Goal: Navigation & Orientation: Find specific page/section

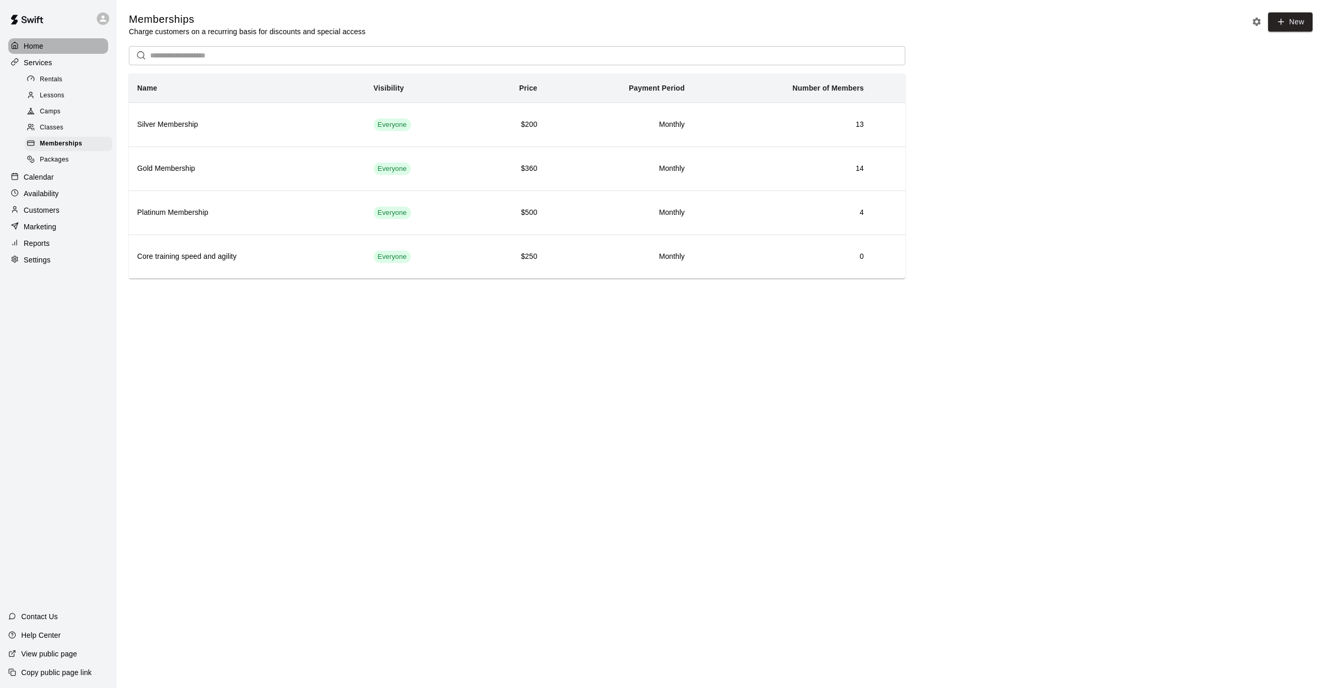
click at [26, 43] on p "Home" at bounding box center [34, 46] width 20 height 10
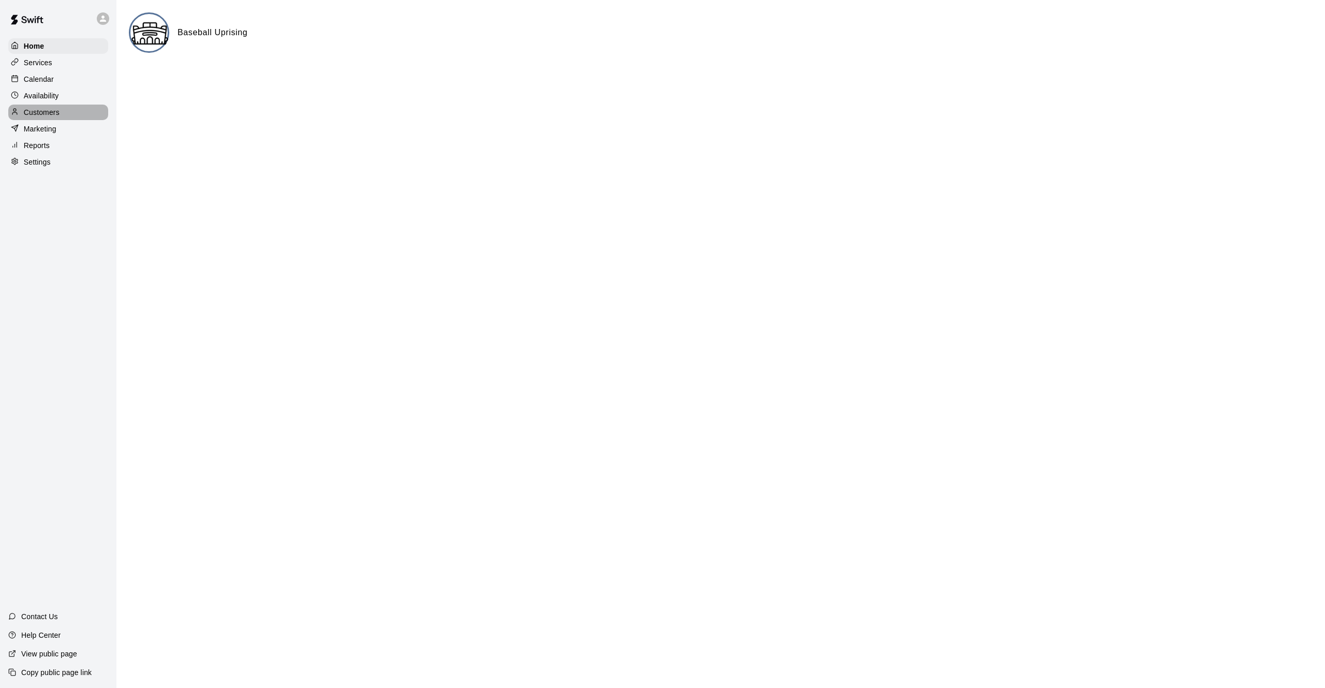
click at [46, 117] on p "Customers" at bounding box center [42, 112] width 36 height 10
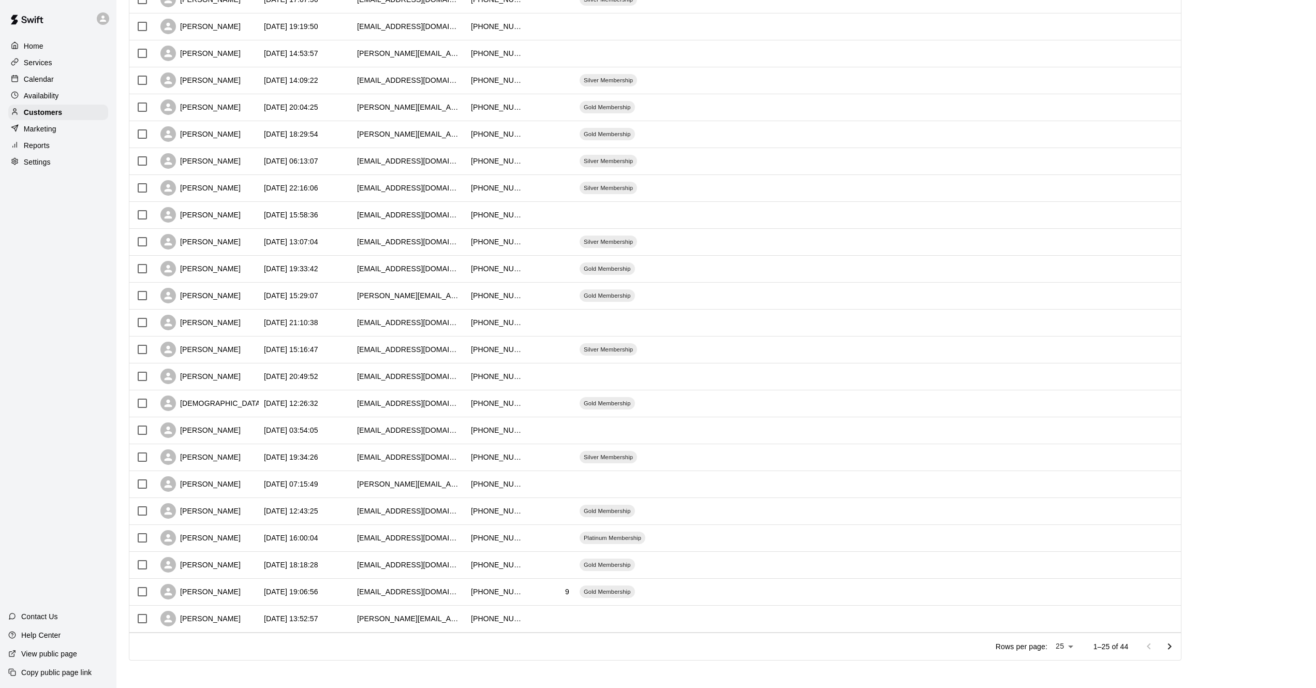
scroll to position [207, 0]
click at [1176, 646] on icon "Go to next page" at bounding box center [1169, 645] width 12 height 12
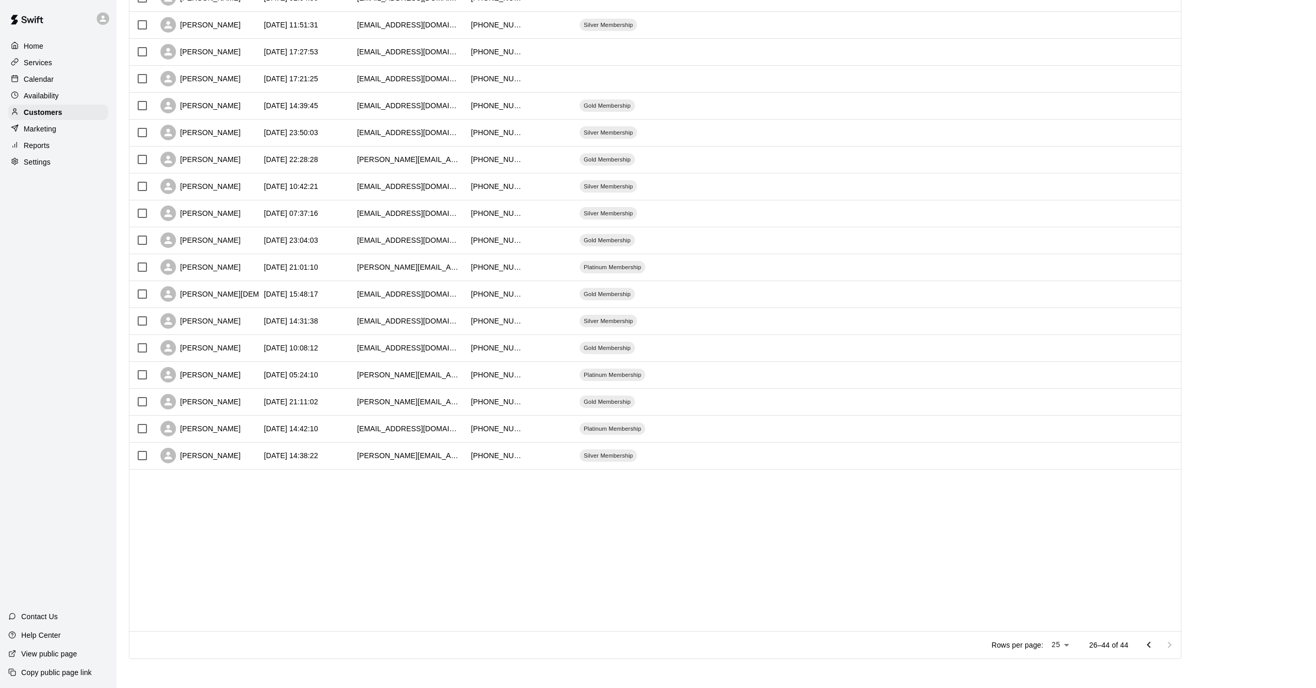
scroll to position [46, 0]
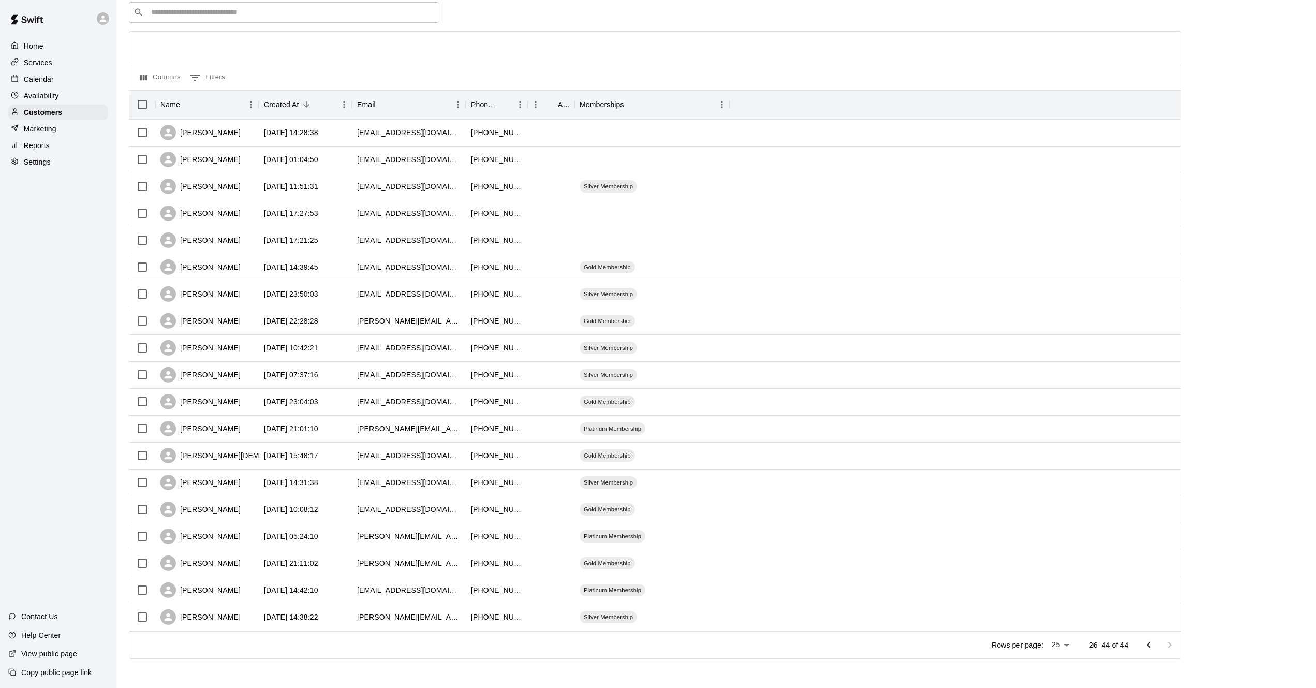
click at [32, 78] on p "Calendar" at bounding box center [39, 79] width 30 height 10
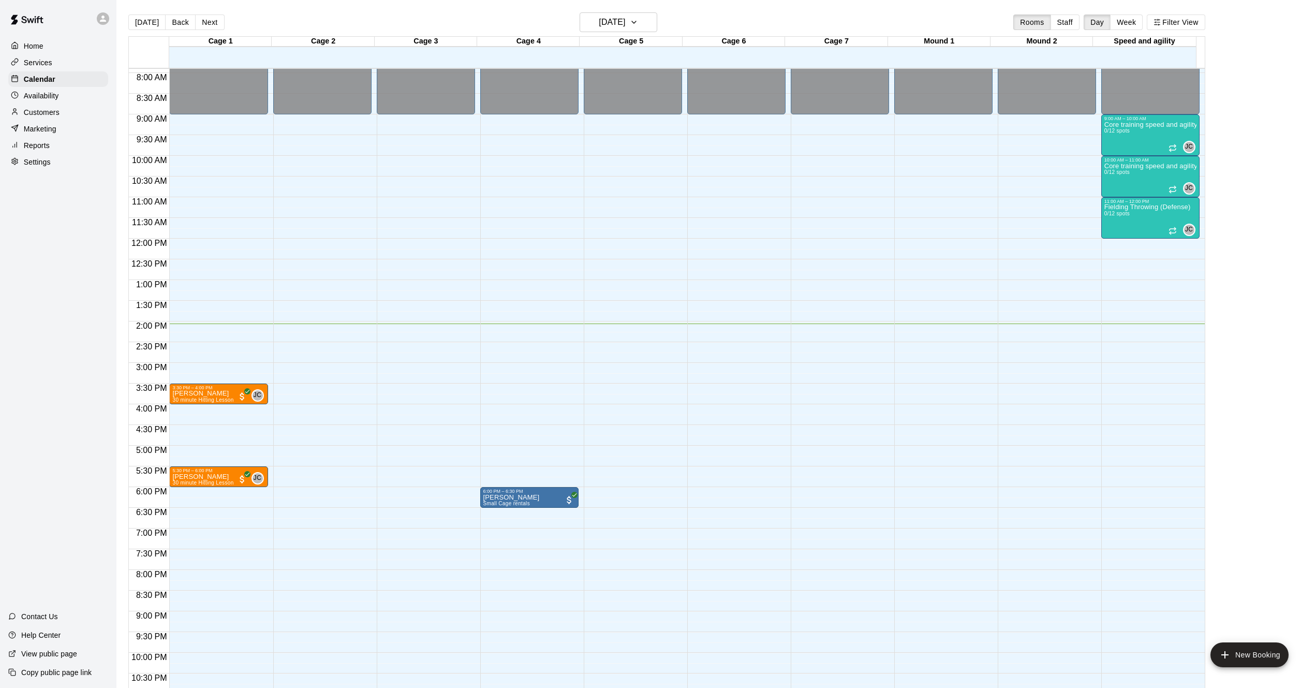
scroll to position [332, 0]
